Goal: Task Accomplishment & Management: Use online tool/utility

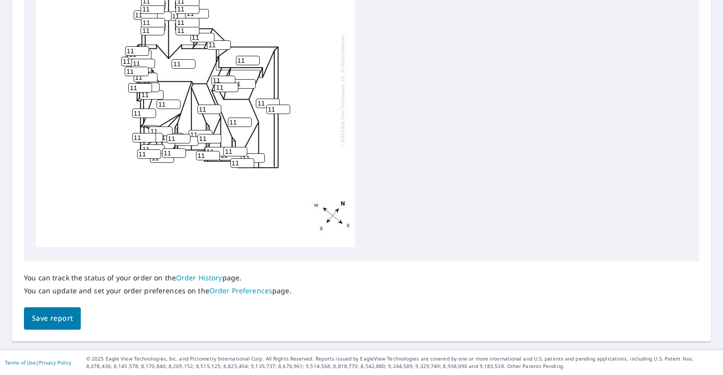
scroll to position [413, 0]
click at [55, 314] on span "Save report" at bounding box center [52, 319] width 41 height 12
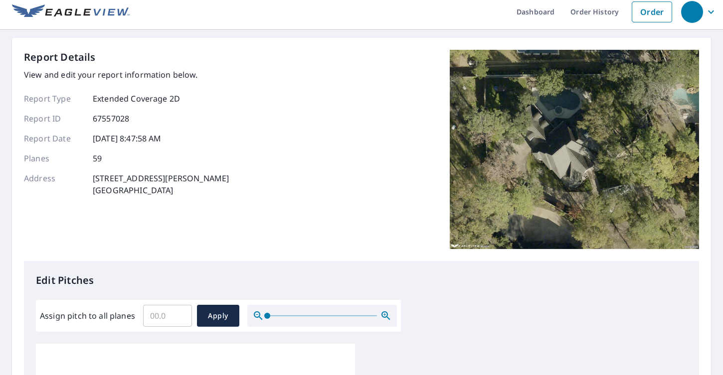
scroll to position [4, 0]
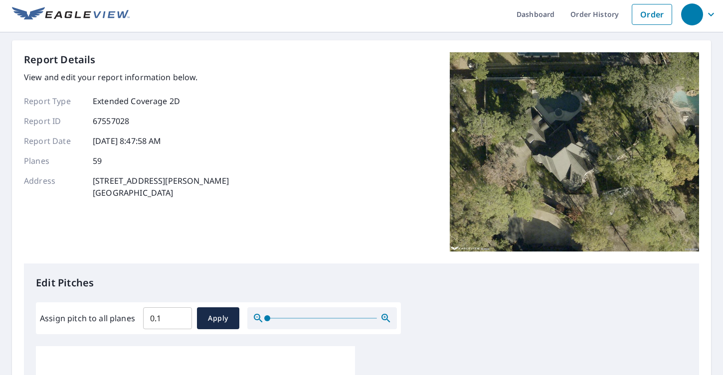
click at [181, 318] on input "0.1" at bounding box center [167, 319] width 49 height 28
type input "0"
type input "11.0"
click at [228, 314] on span "Apply" at bounding box center [218, 319] width 26 height 12
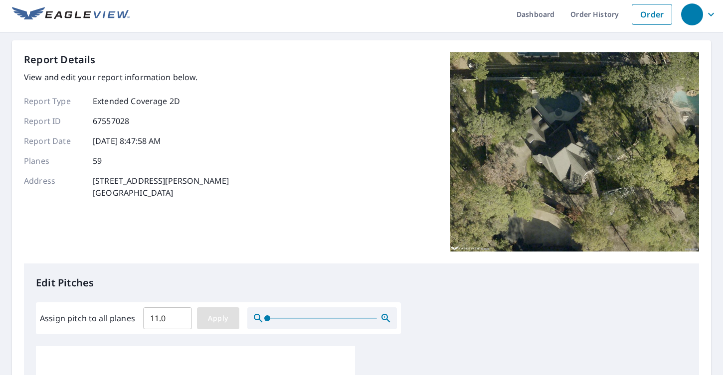
type input "11.0"
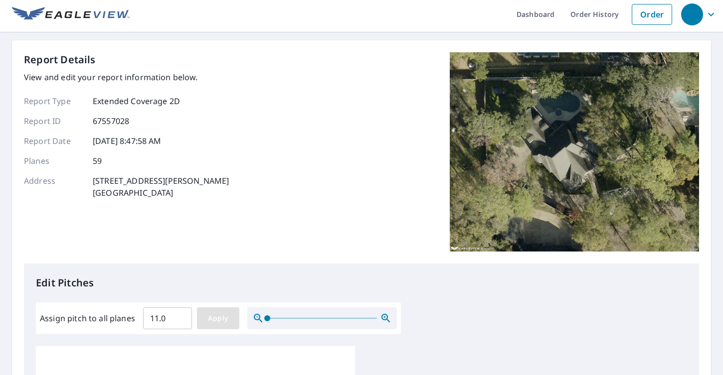
type input "11.0"
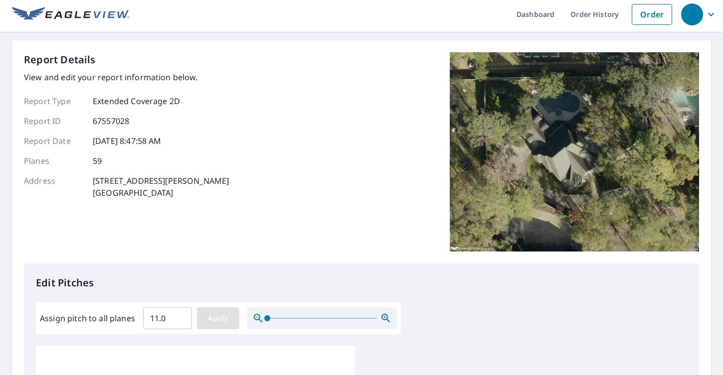
type input "11.0"
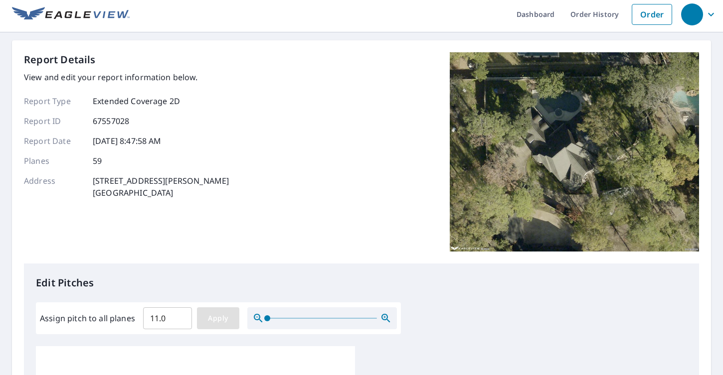
type input "11.0"
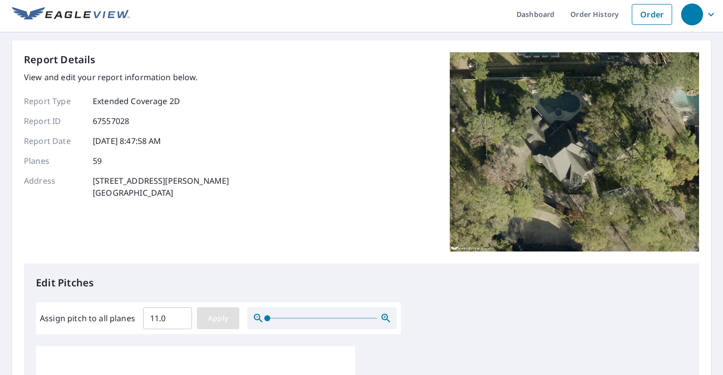
type input "11.0"
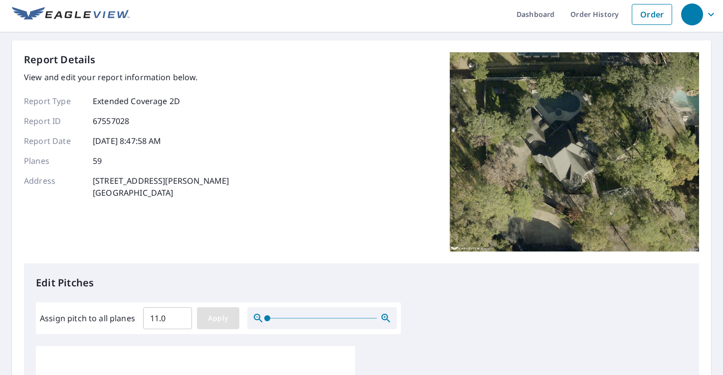
type input "11.0"
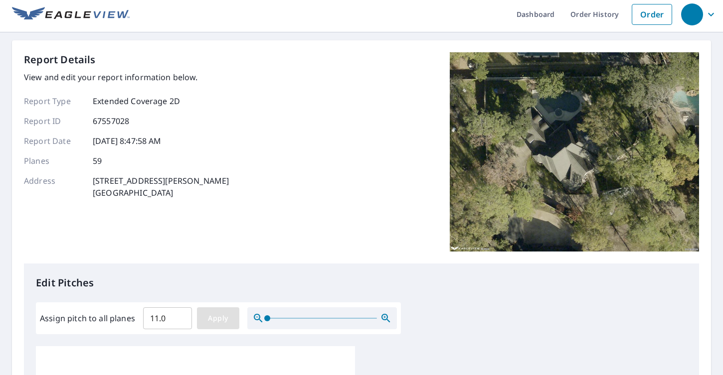
type input "11.0"
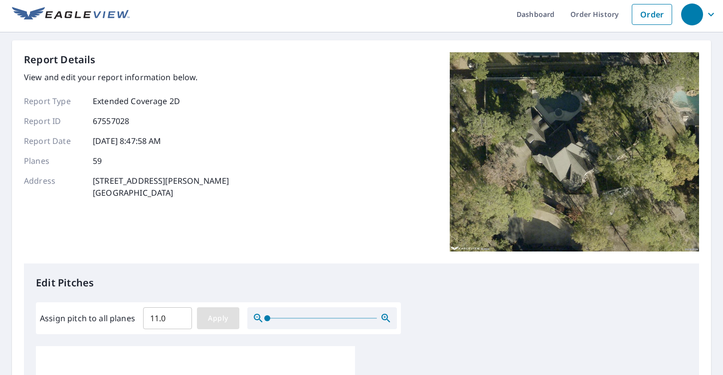
type input "11.0"
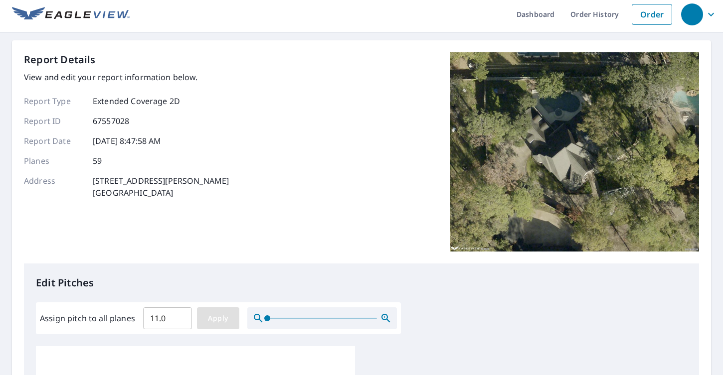
type input "11.0"
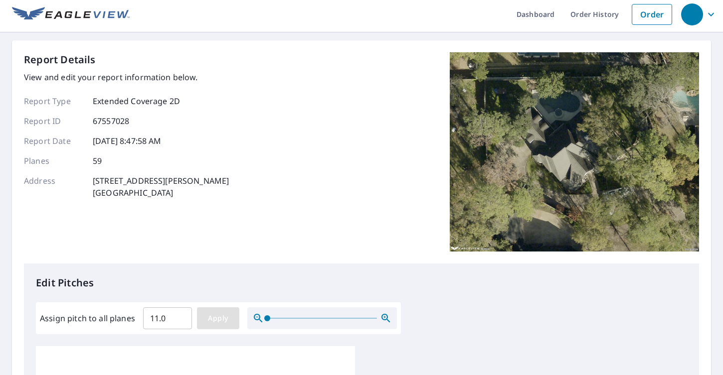
type input "11.0"
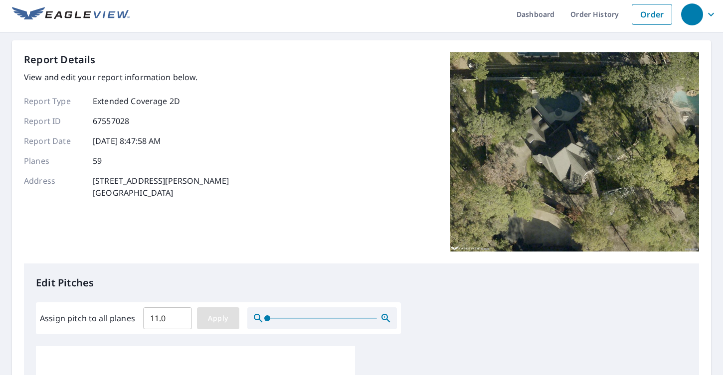
type input "11.0"
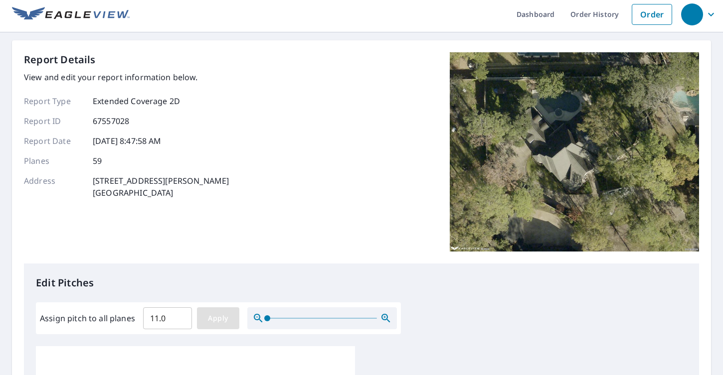
type input "11.0"
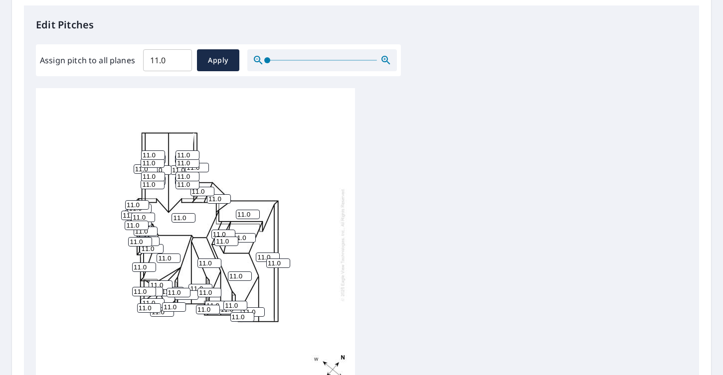
scroll to position [0, 0]
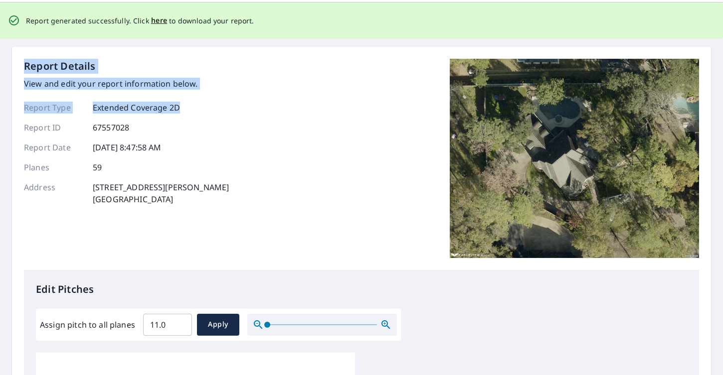
click at [219, 63] on div "Dashboard Order History Order Report generated successfully. Click here to down…" at bounding box center [361, 187] width 723 height 375
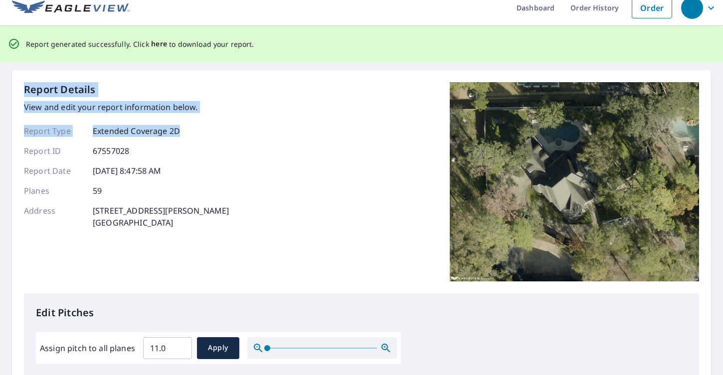
click at [152, 44] on span "here" at bounding box center [159, 44] width 16 height 12
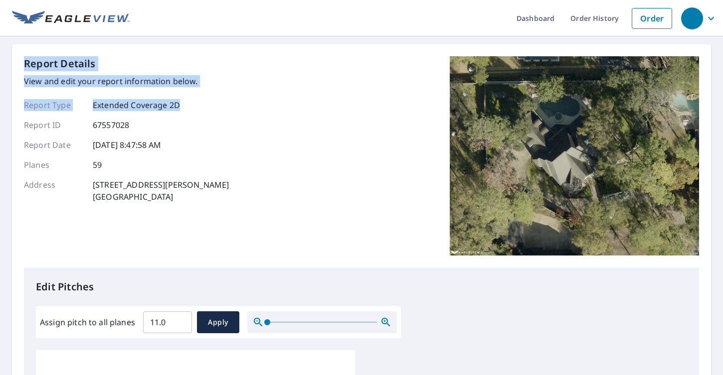
scroll to position [0, 0]
